Goal: Task Accomplishment & Management: Manage account settings

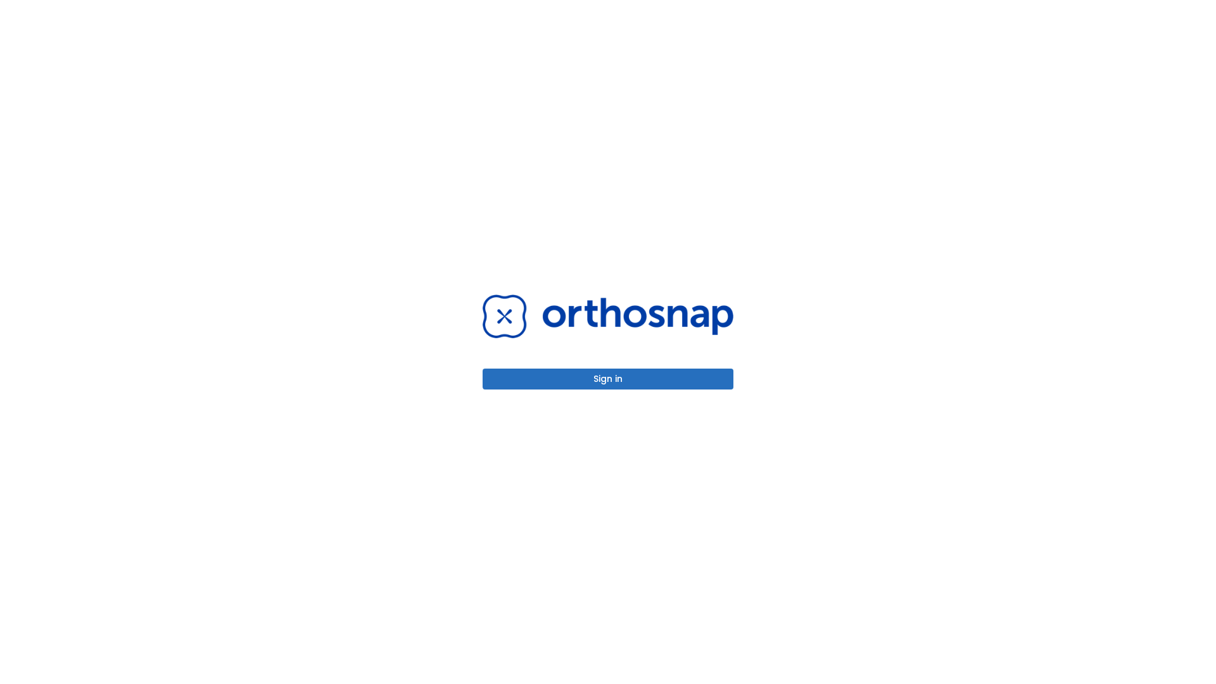
click at [608, 379] on button "Sign in" at bounding box center [607, 378] width 251 height 21
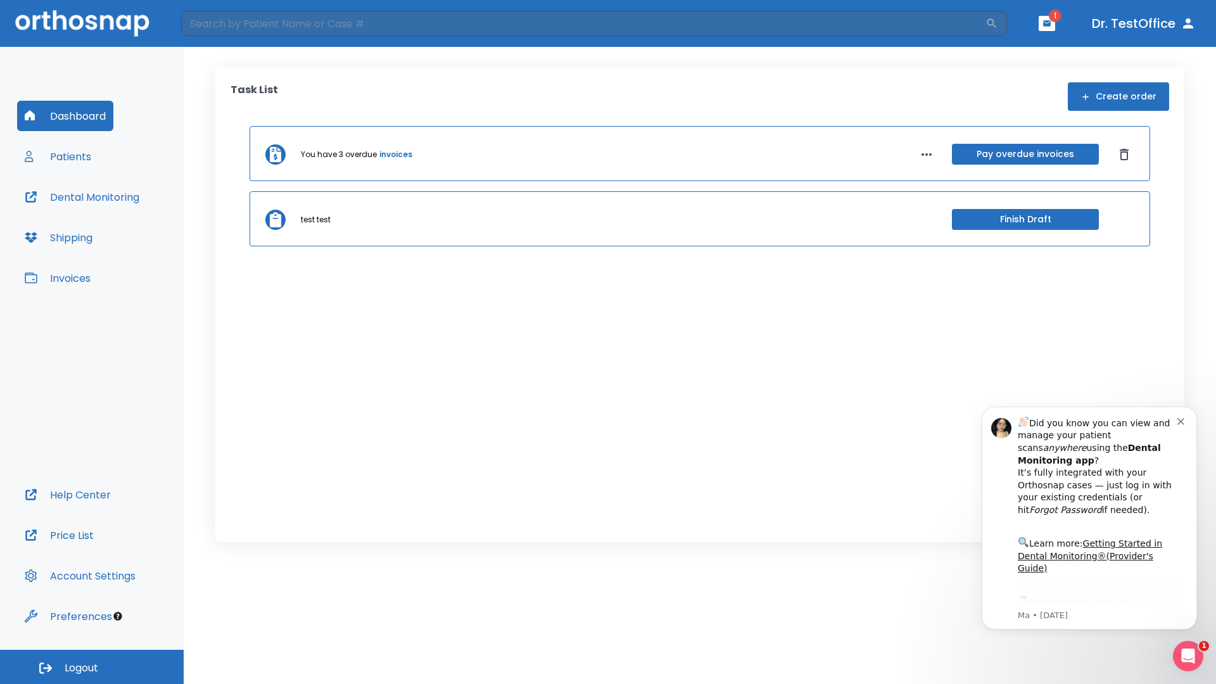
click at [92, 667] on span "Logout" at bounding box center [82, 668] width 34 height 14
